Goal: Task Accomplishment & Management: Use online tool/utility

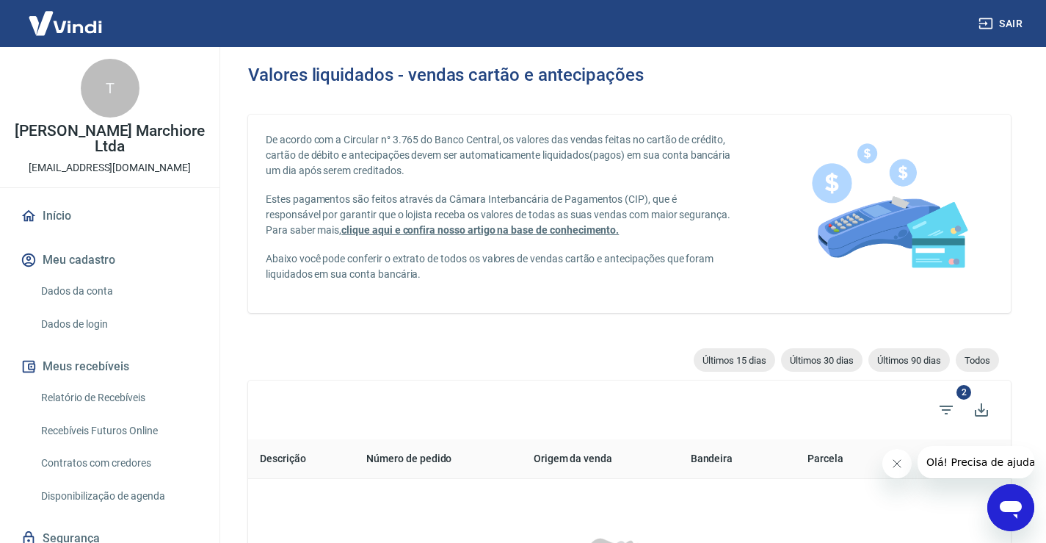
click at [91, 398] on link "Relatório de Recebíveis" at bounding box center [118, 398] width 167 height 30
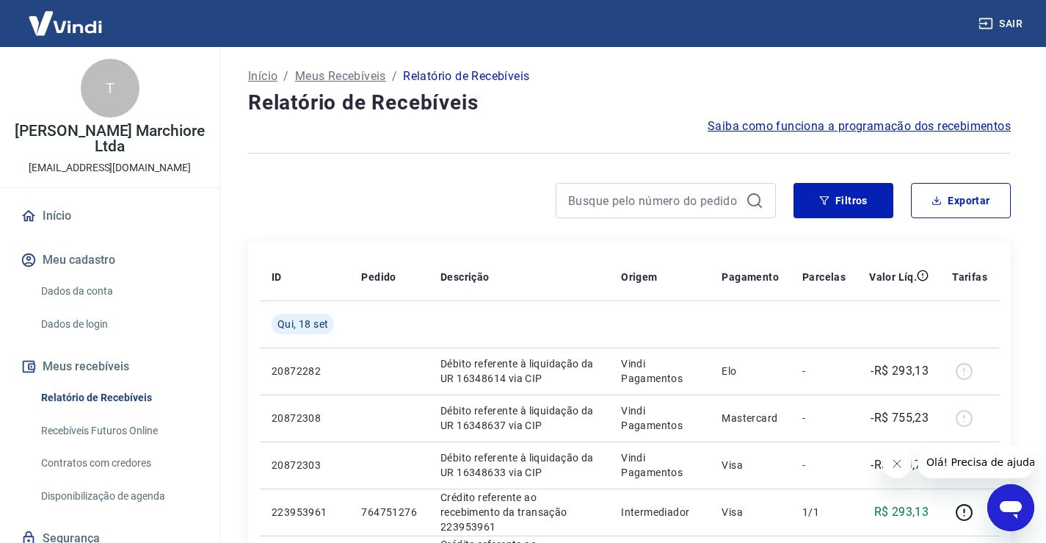
click at [896, 463] on icon "Fechar mensagem da empresa" at bounding box center [897, 463] width 12 height 12
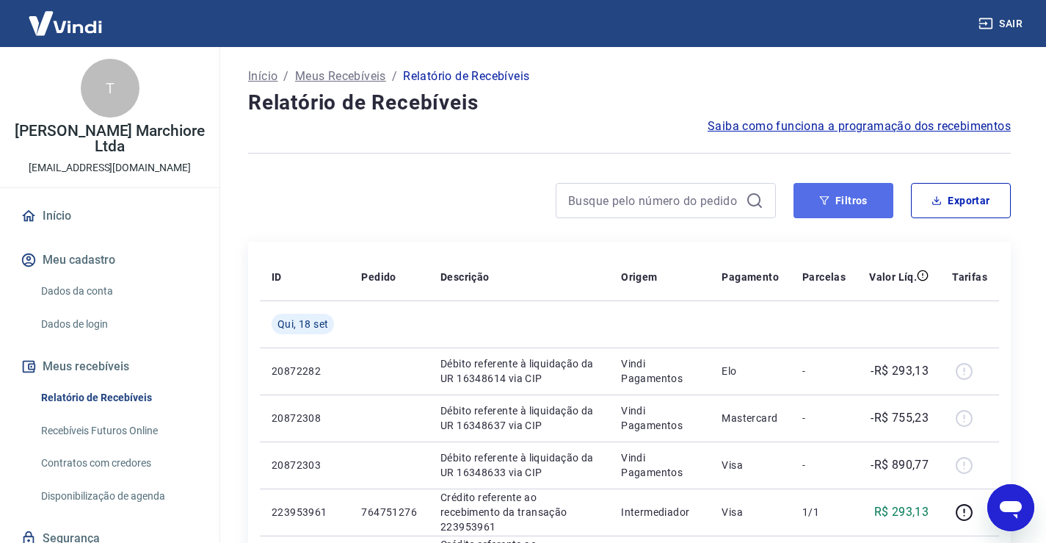
click at [855, 205] on button "Filtros" at bounding box center [844, 200] width 100 height 35
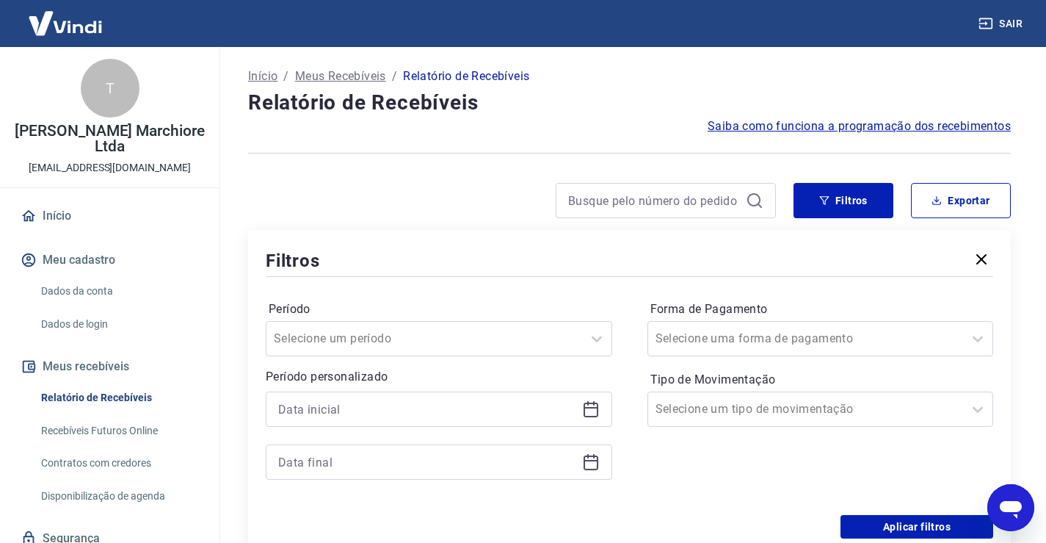
click at [593, 405] on icon at bounding box center [591, 409] width 18 height 18
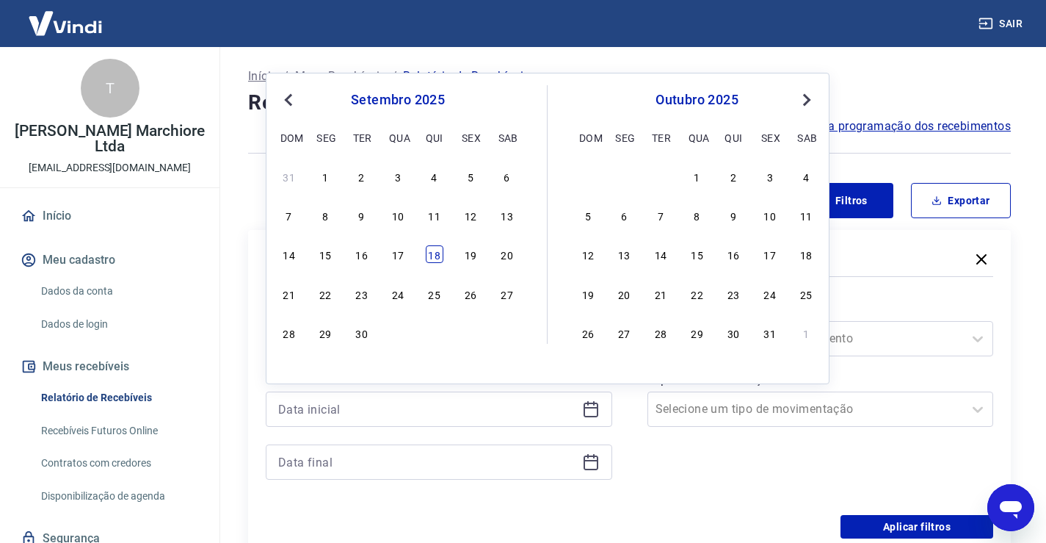
click at [434, 256] on div "18" at bounding box center [435, 254] width 18 height 18
type input "18/09/2025"
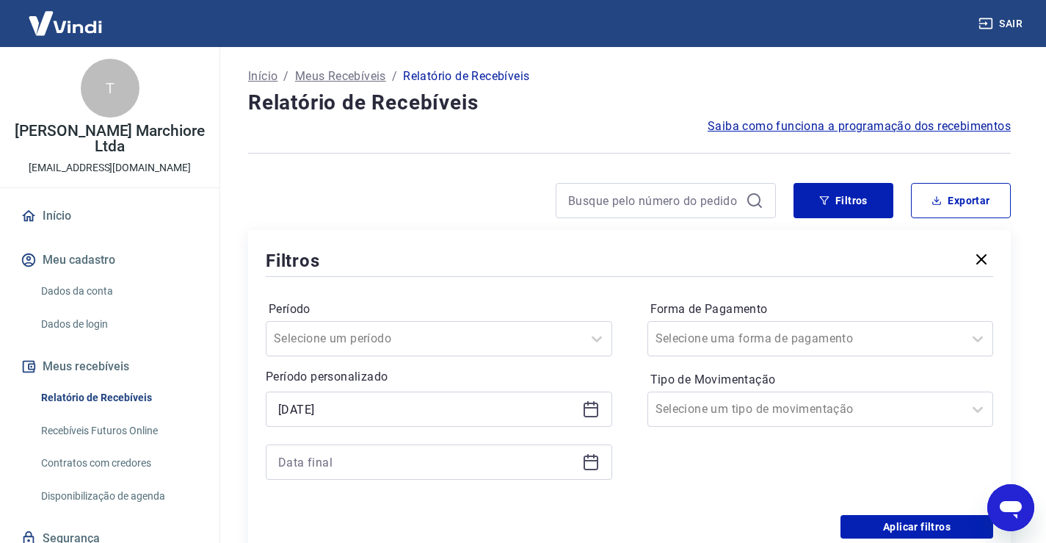
click at [590, 463] on icon at bounding box center [591, 462] width 18 height 18
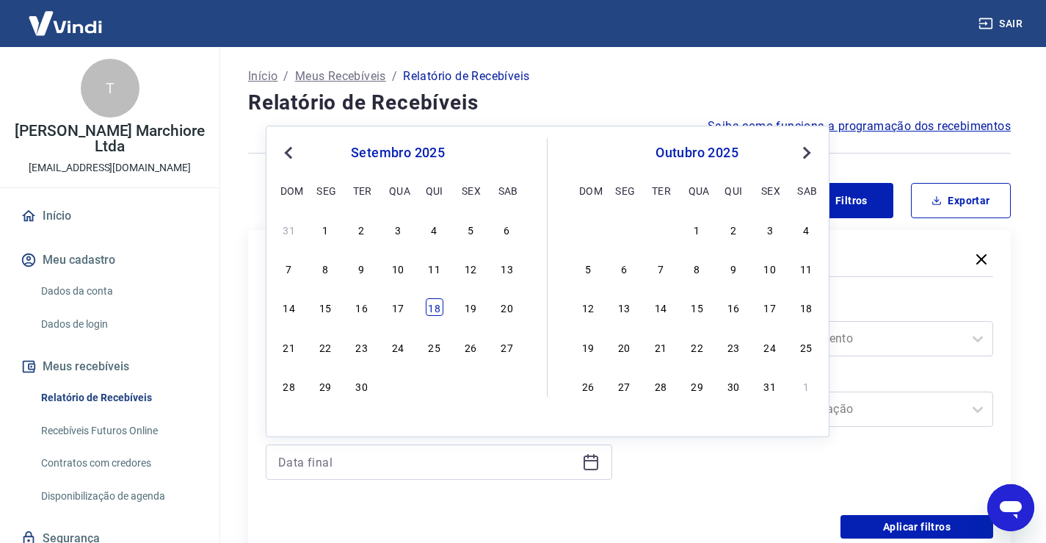
click at [438, 308] on div "18" at bounding box center [435, 307] width 18 height 18
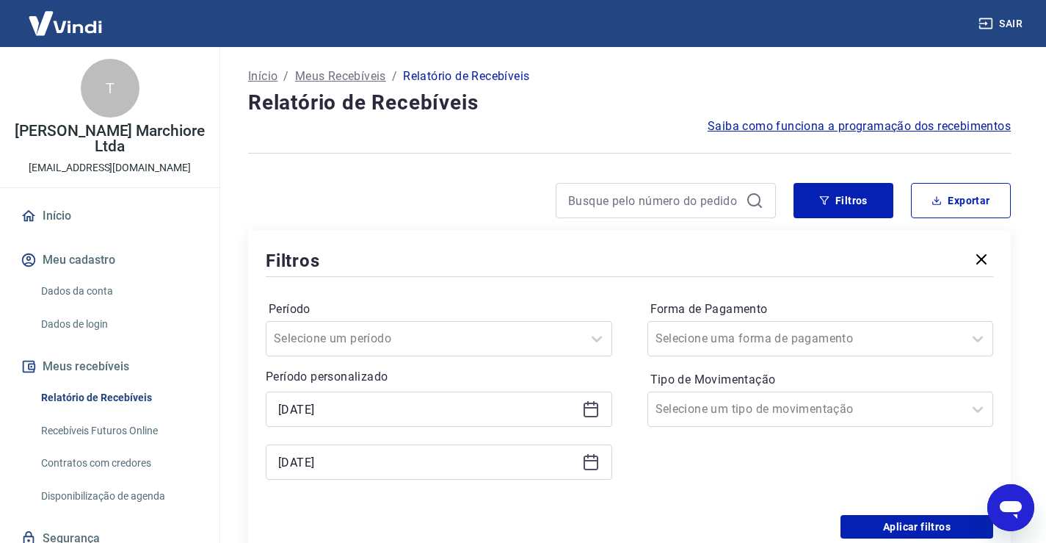
type input "18/09/2025"
click at [906, 523] on button "Aplicar filtros" at bounding box center [917, 526] width 153 height 23
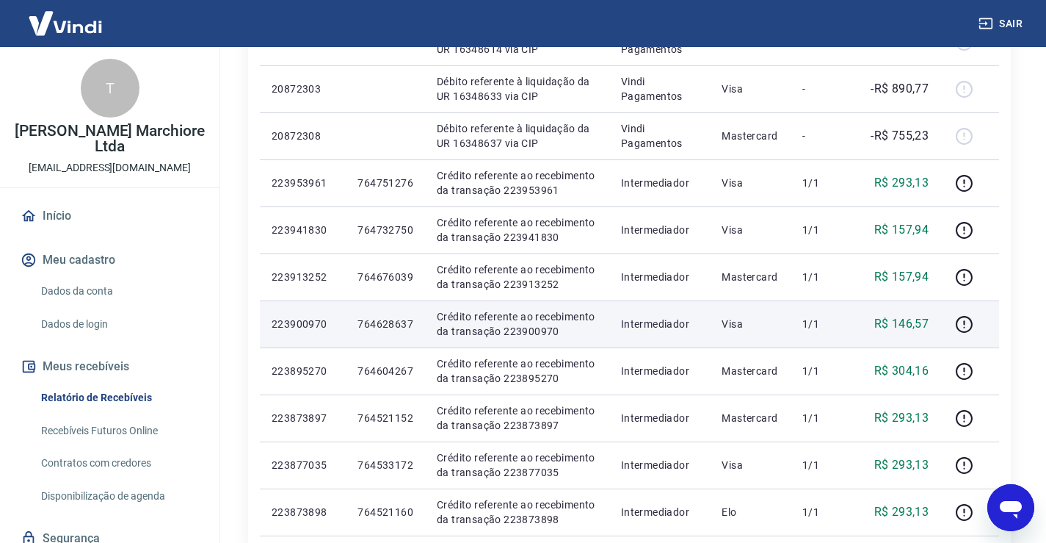
scroll to position [444, 0]
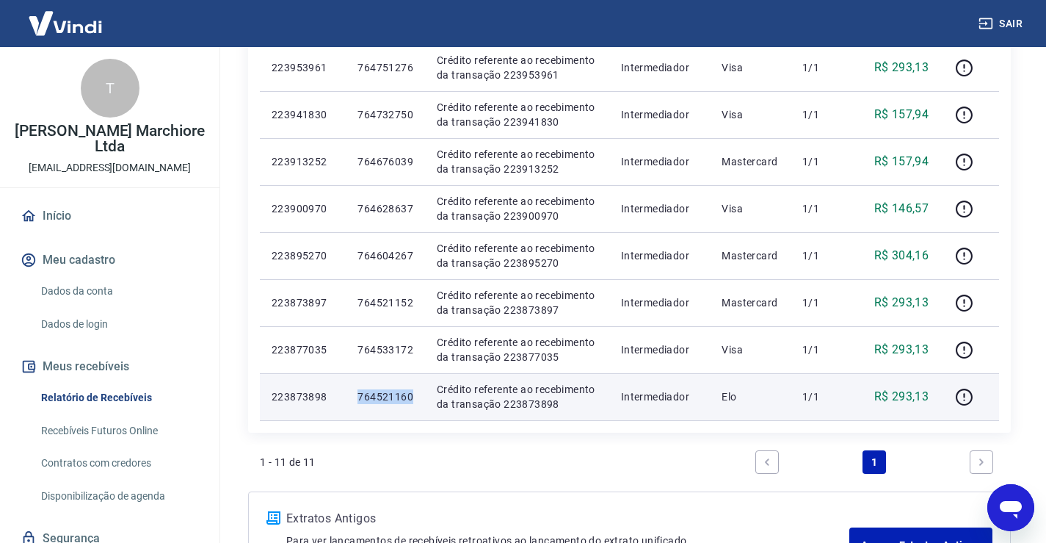
drag, startPoint x: 359, startPoint y: 391, endPoint x: 413, endPoint y: 397, distance: 53.9
click at [413, 397] on p "764521160" at bounding box center [386, 396] width 56 height 15
copy p "764521160"
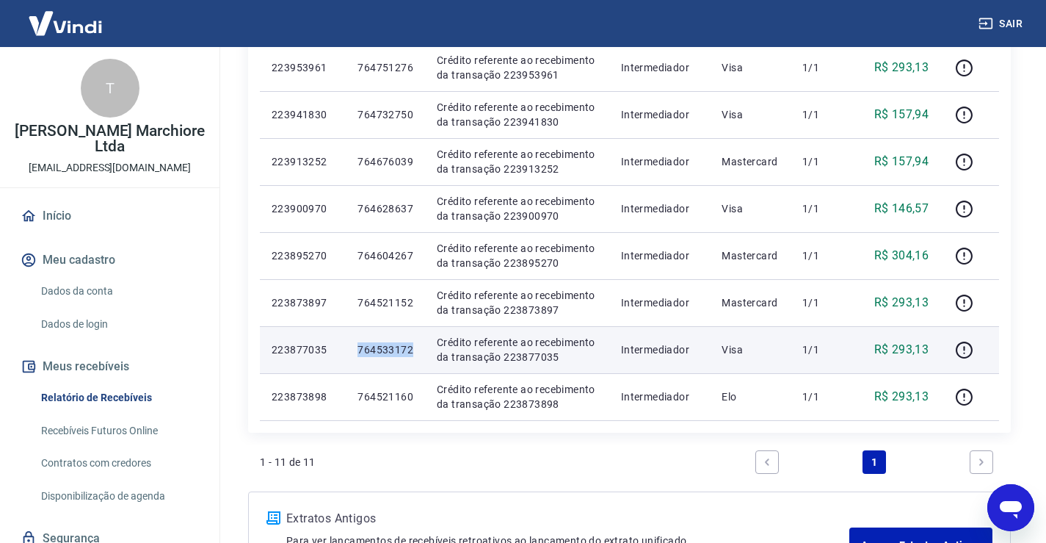
drag, startPoint x: 359, startPoint y: 351, endPoint x: 418, endPoint y: 359, distance: 59.3
click at [418, 359] on td "764533172" at bounding box center [385, 349] width 79 height 47
copy p "764533172"
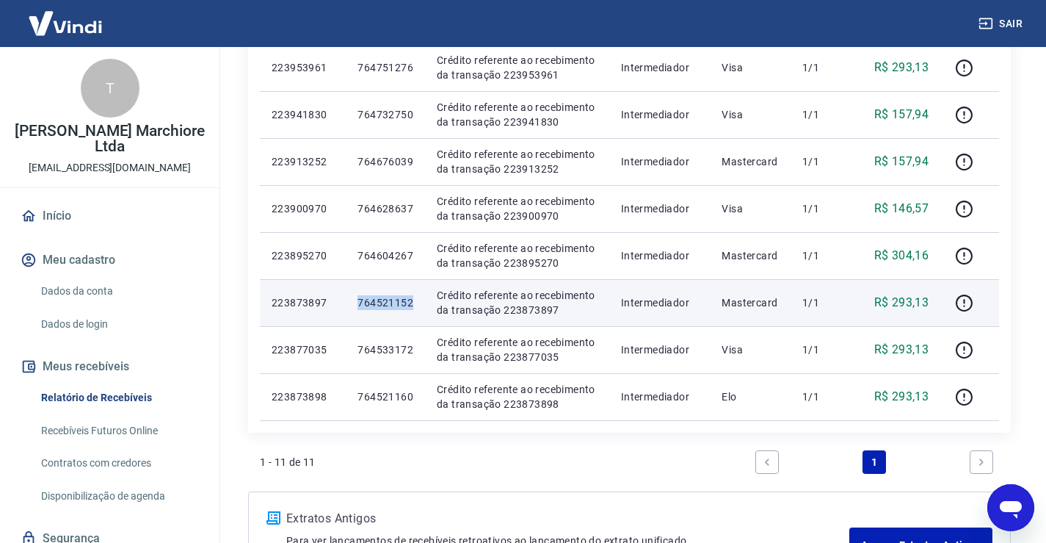
drag, startPoint x: 359, startPoint y: 302, endPoint x: 419, endPoint y: 311, distance: 60.8
click at [419, 311] on td "764521152" at bounding box center [385, 302] width 79 height 47
copy p "764521152"
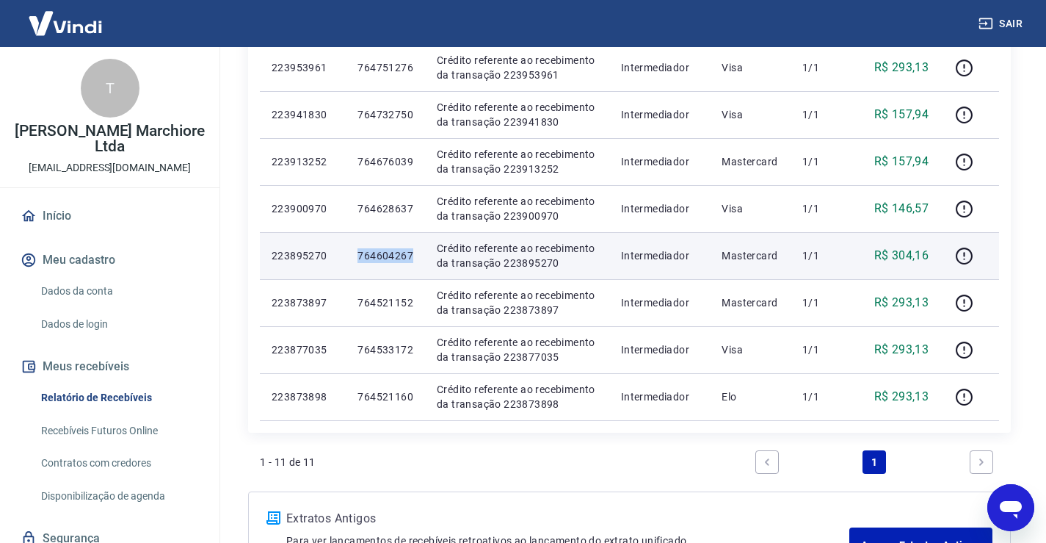
drag, startPoint x: 359, startPoint y: 255, endPoint x: 412, endPoint y: 250, distance: 53.0
click at [412, 250] on p "764604267" at bounding box center [386, 255] width 56 height 15
copy p "764604267"
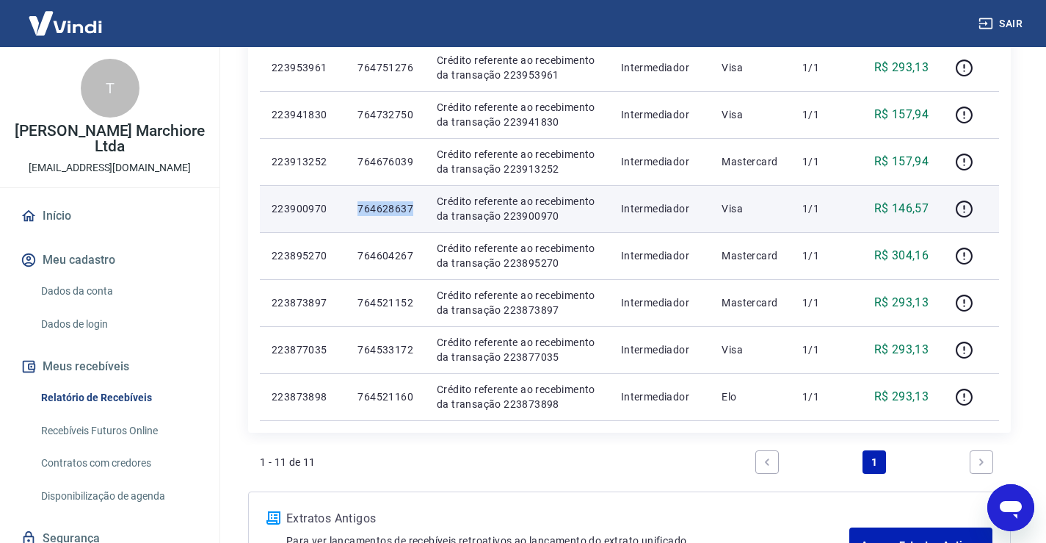
drag, startPoint x: 358, startPoint y: 211, endPoint x: 420, endPoint y: 211, distance: 61.7
click at [420, 211] on td "764628637" at bounding box center [385, 208] width 79 height 47
copy p "764628637"
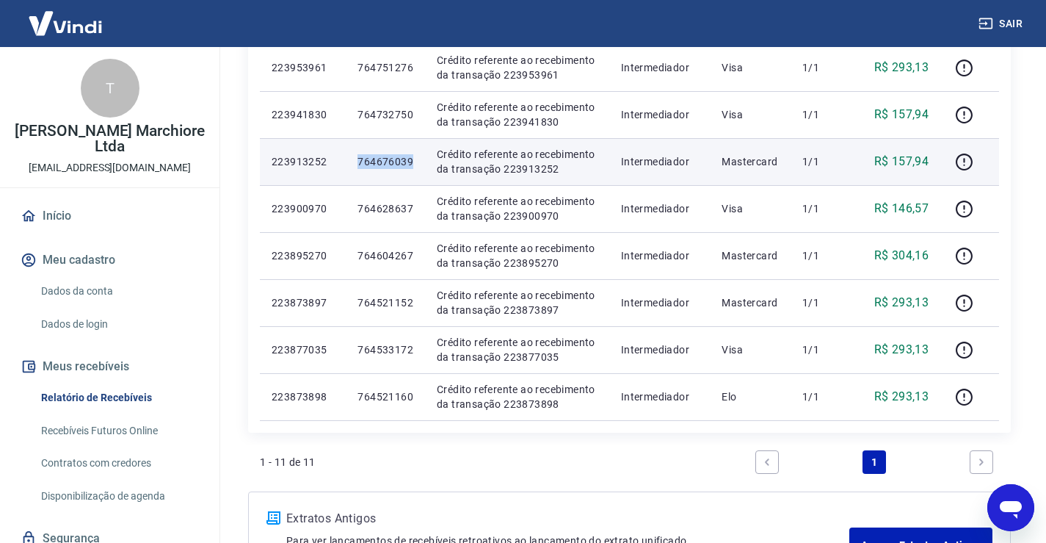
drag, startPoint x: 358, startPoint y: 159, endPoint x: 411, endPoint y: 163, distance: 53.0
click at [411, 163] on p "764676039" at bounding box center [386, 161] width 56 height 15
copy p "764676039"
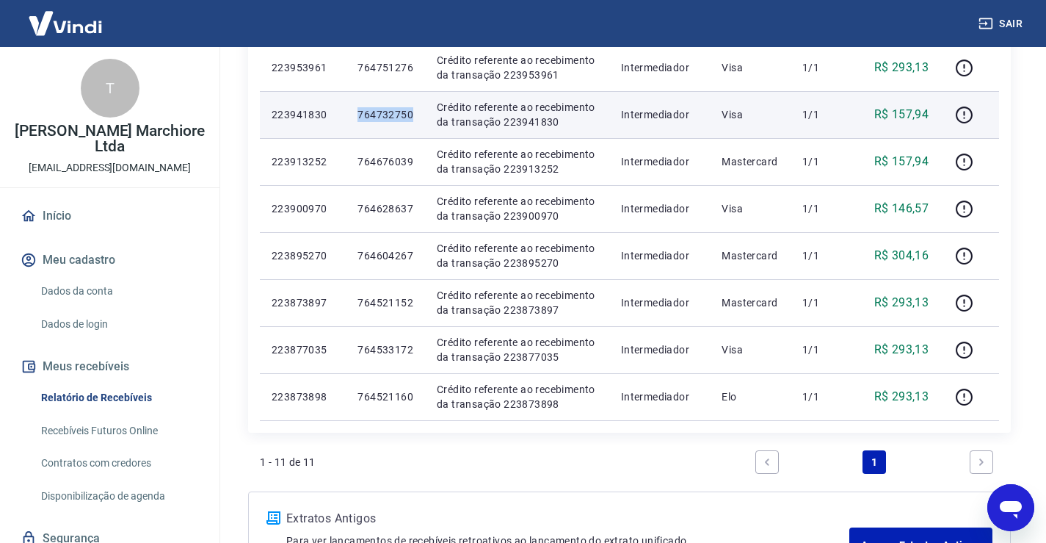
drag, startPoint x: 358, startPoint y: 112, endPoint x: 412, endPoint y: 112, distance: 53.6
click at [412, 112] on p "764732750" at bounding box center [386, 114] width 56 height 15
copy p "764732750"
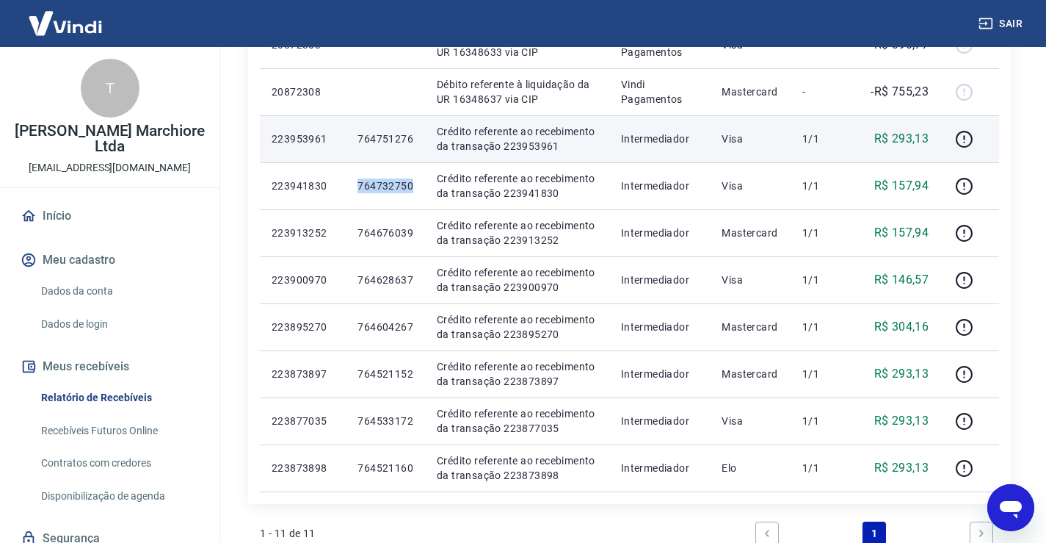
scroll to position [371, 0]
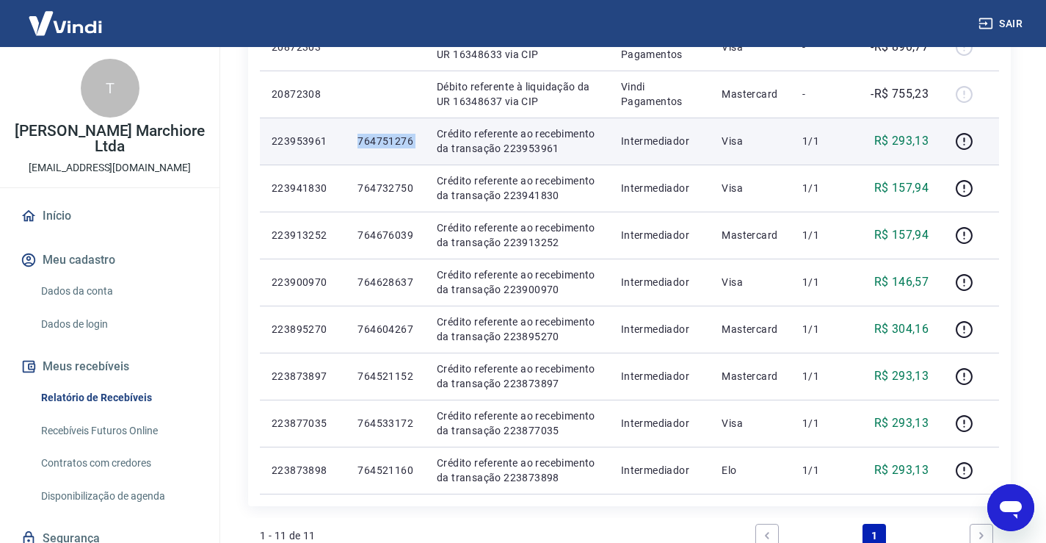
drag, startPoint x: 359, startPoint y: 138, endPoint x: 430, endPoint y: 137, distance: 70.5
click at [430, 137] on tr "223953961 764751276 Crédito referente ao recebimento da transação 223953961 Int…" at bounding box center [629, 140] width 739 height 47
copy p "764751276"
